Goal: Book appointment/travel/reservation

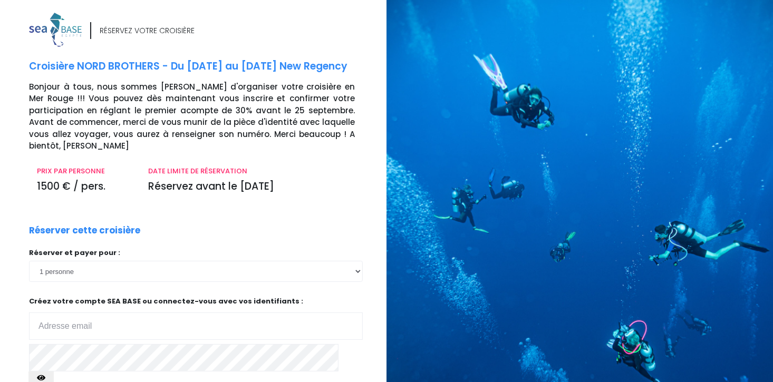
scroll to position [94, 0]
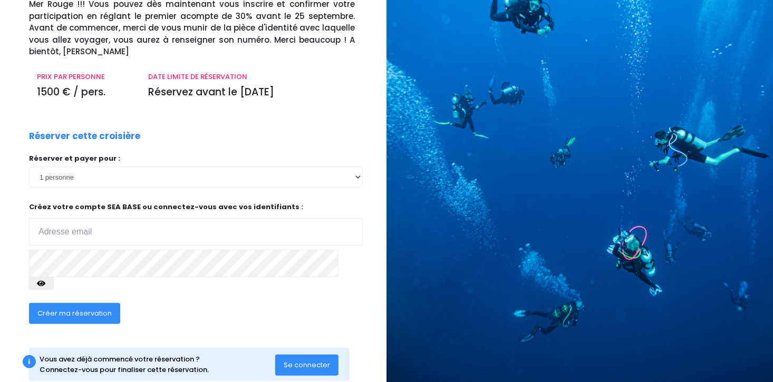
click at [66, 218] on input "email" at bounding box center [196, 231] width 334 height 27
click at [68, 308] on span "Créer ma réservation" at bounding box center [74, 313] width 74 height 10
click at [65, 308] on span "Créer ma réservation" at bounding box center [74, 313] width 74 height 10
click at [303, 360] on span "Se connecter" at bounding box center [307, 365] width 46 height 10
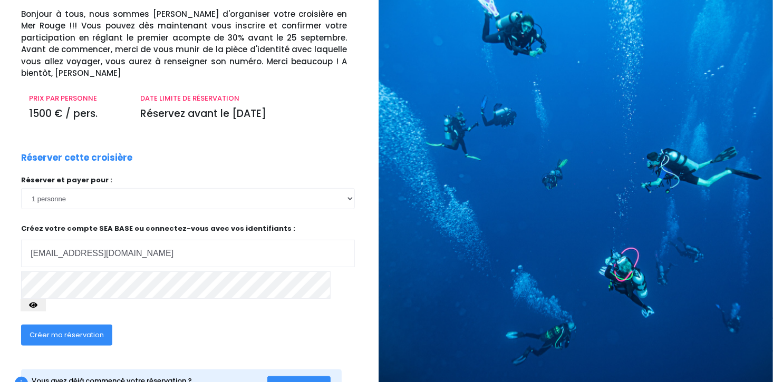
scroll to position [0, 8]
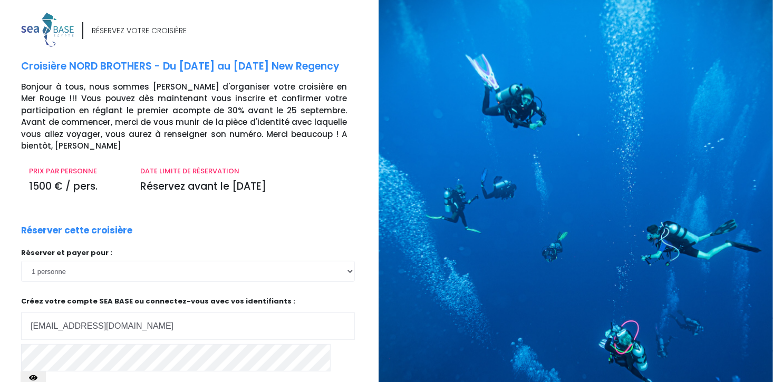
click at [144, 30] on div "RÉSERVEZ VOTRE CROISIÈRE" at bounding box center [139, 30] width 95 height 11
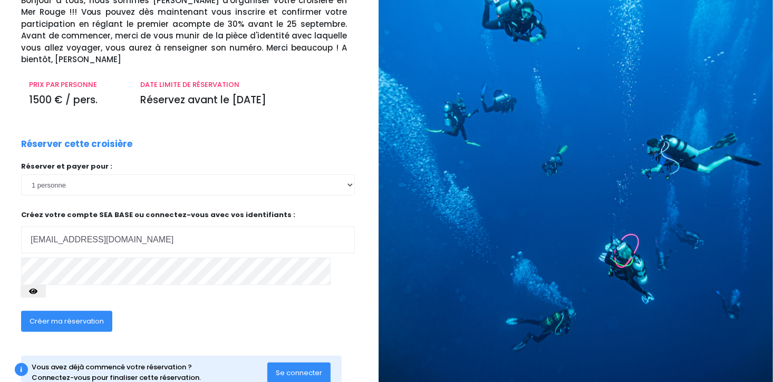
scroll to position [89, 8]
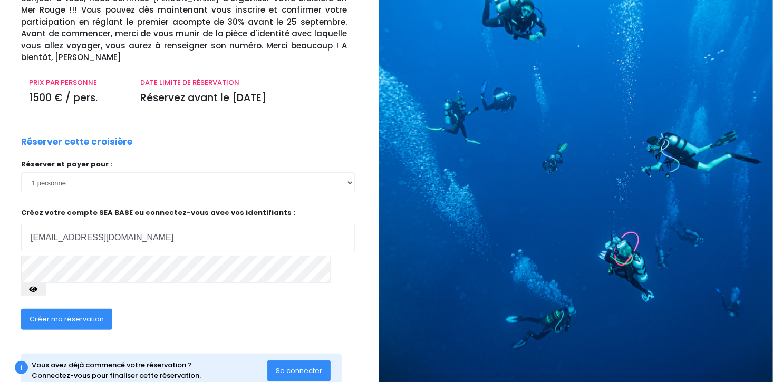
click at [54, 314] on span "Créer ma réservation" at bounding box center [67, 319] width 74 height 10
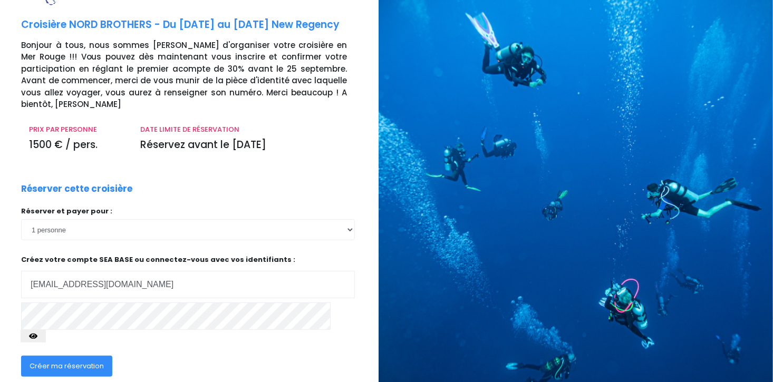
scroll to position [39, 8]
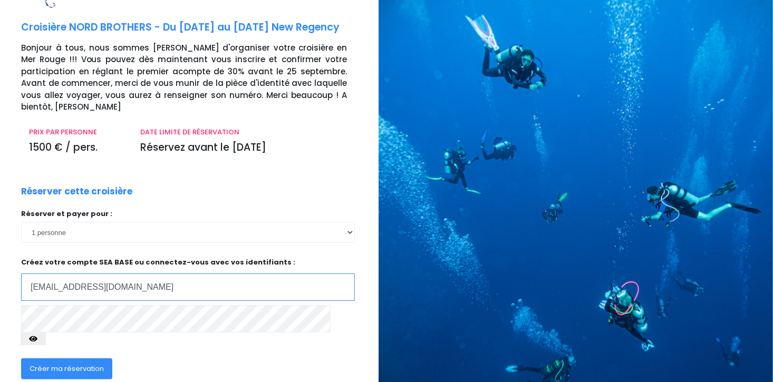
click at [141, 275] on input "c.verrecchia02@gmail.com" at bounding box center [188, 287] width 334 height 27
type input "c"
type input "nicolastjean@live.fr"
click at [70, 364] on span "Créer ma réservation" at bounding box center [67, 369] width 74 height 10
